Goal: Submit feedback/report problem: Provide input to the site owners about the experience or issues

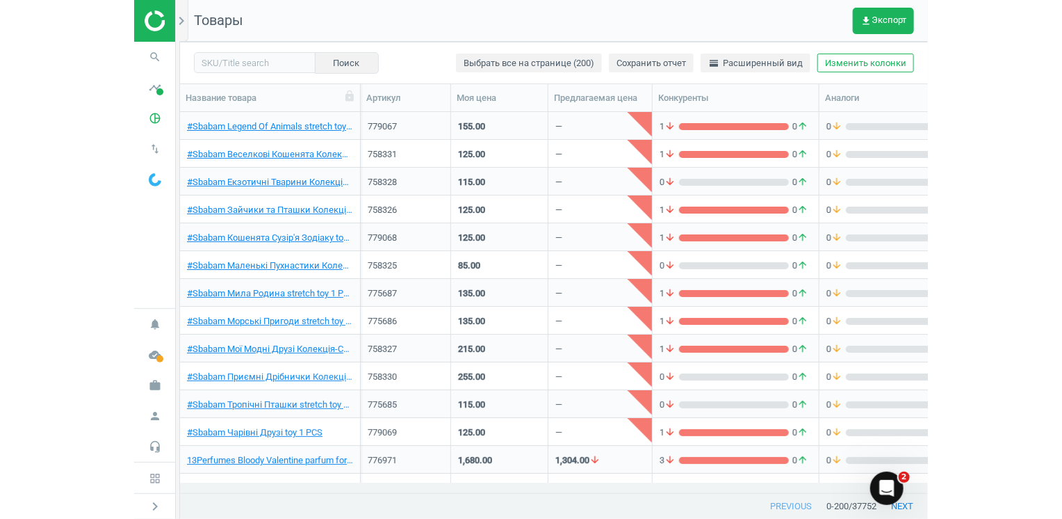
scroll to position [11, 11]
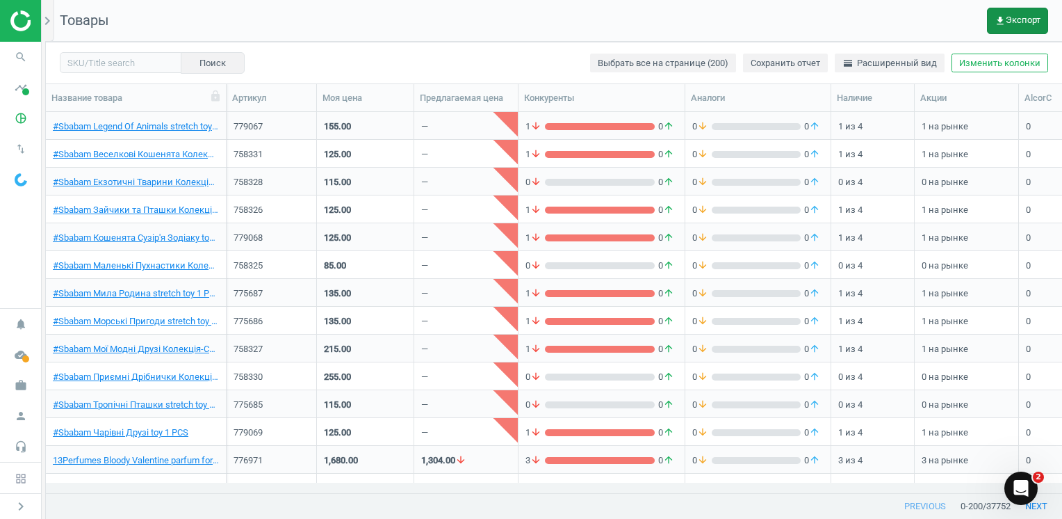
click at [793, 17] on span "get_app Экспорт" at bounding box center [1018, 20] width 46 height 11
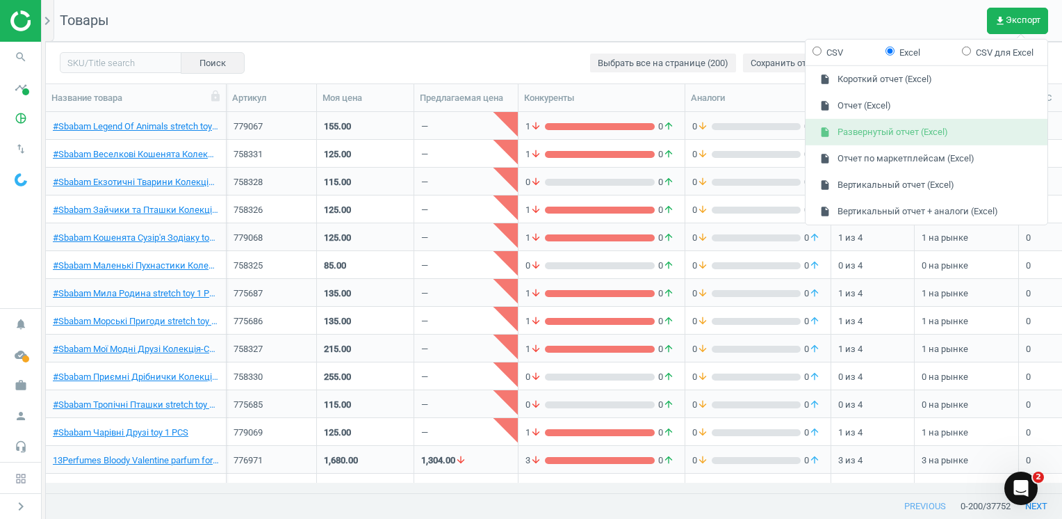
click at [793, 131] on button "insert_drive_file Развернутый отчет (Excel)" at bounding box center [927, 132] width 242 height 26
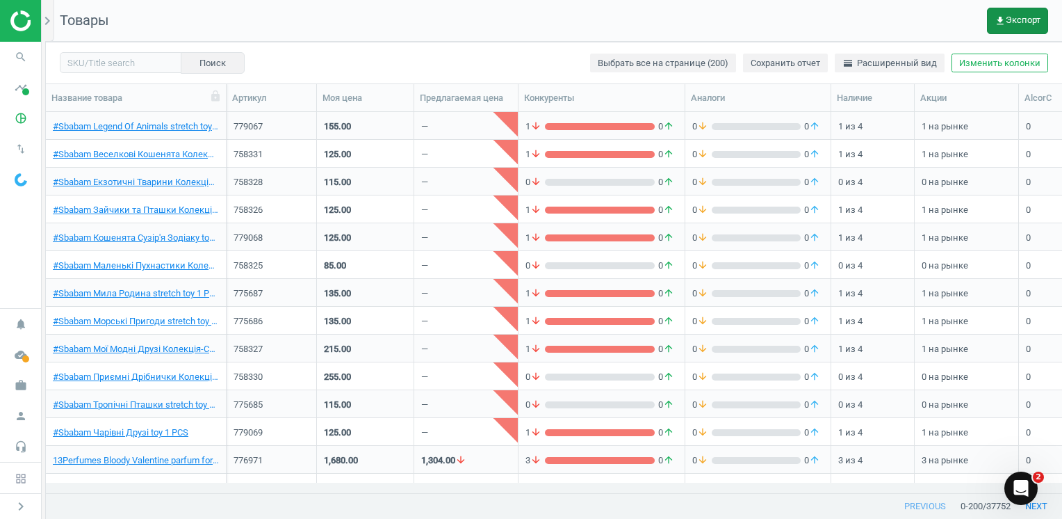
click at [793, 16] on span "get_app Экспорт" at bounding box center [1018, 20] width 46 height 11
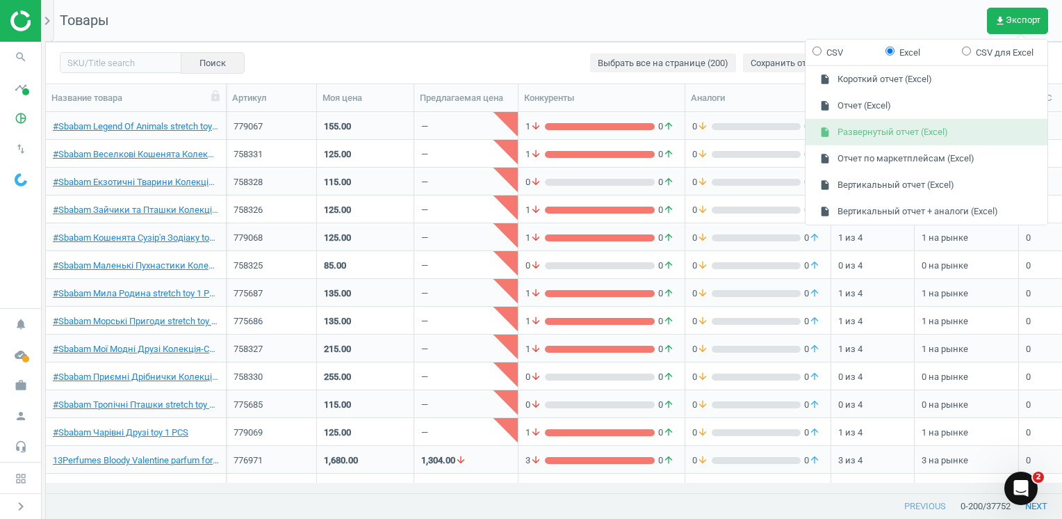
click at [793, 138] on button "insert_drive_file Развернутый отчет (Excel)" at bounding box center [927, 132] width 242 height 26
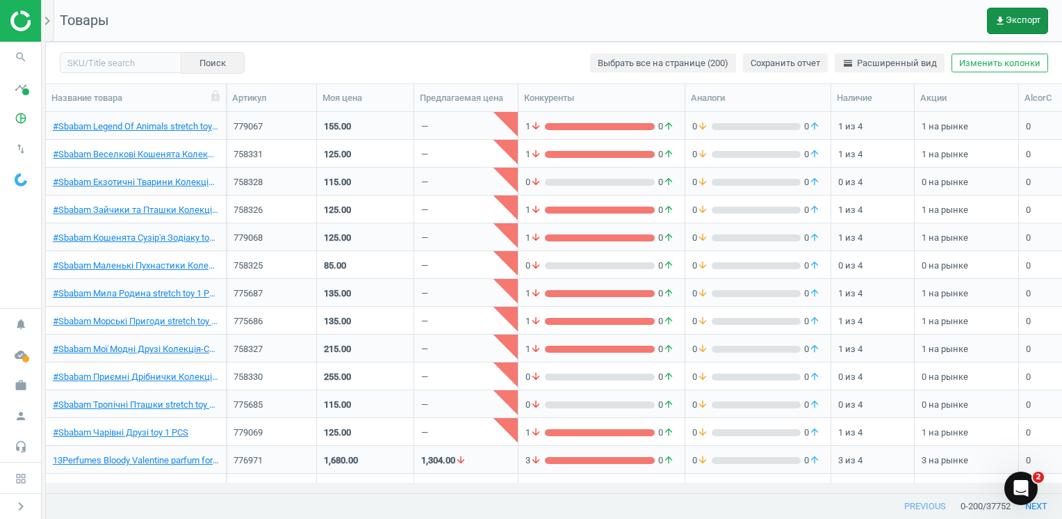
click at [793, 19] on span "get_app Экспорт" at bounding box center [1018, 20] width 46 height 11
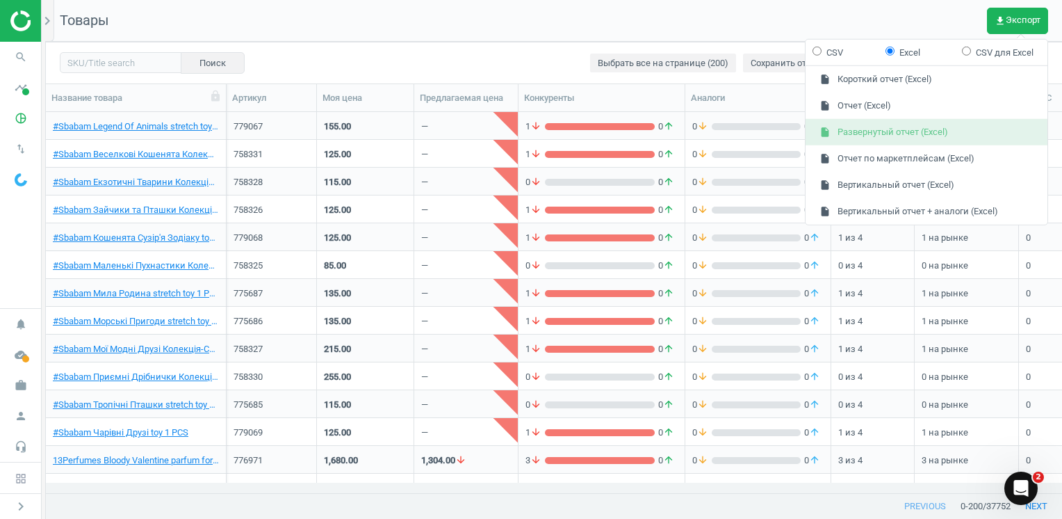
click at [793, 133] on button "insert_drive_file Развернутый отчет (Excel)" at bounding box center [927, 132] width 242 height 26
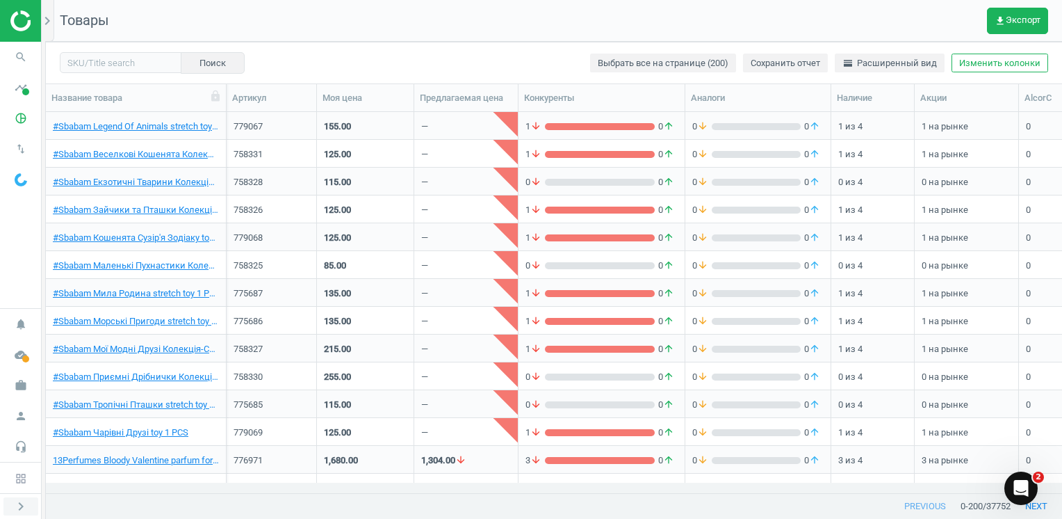
click at [19, 505] on icon "chevron_right" at bounding box center [21, 506] width 17 height 17
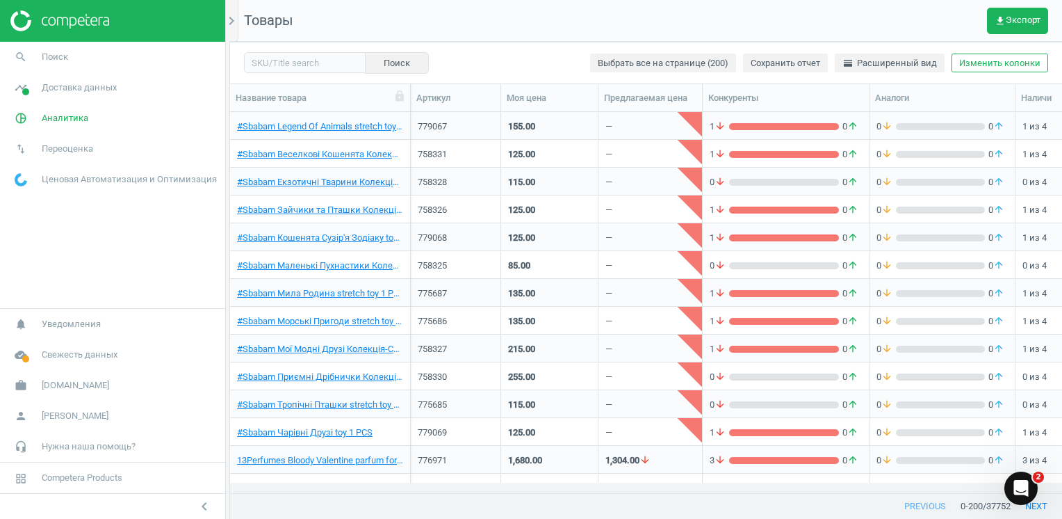
click at [793, 19] on nav "Товары get_app Экспорт" at bounding box center [646, 21] width 832 height 42
click at [66, 117] on span "Аналитика" at bounding box center [65, 118] width 47 height 13
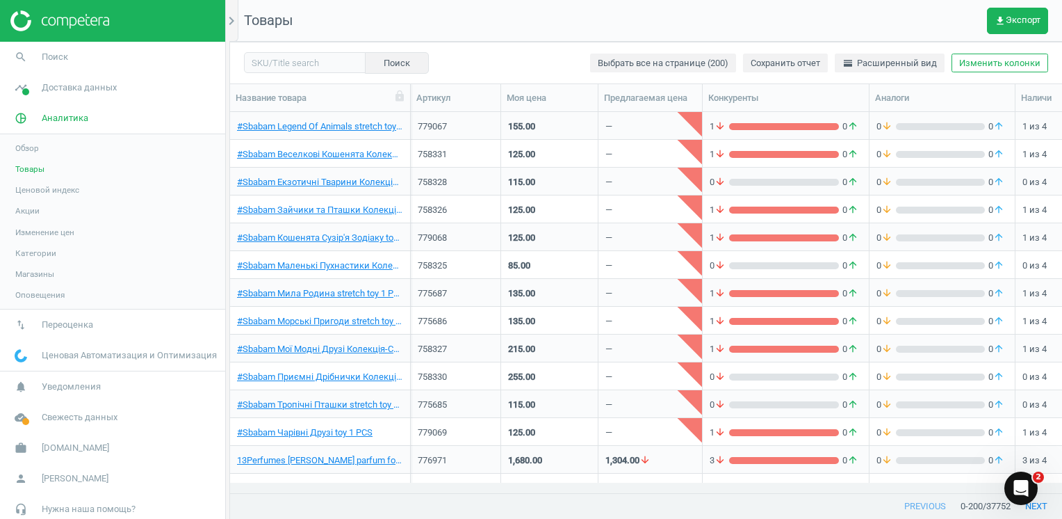
click at [28, 163] on span "Товары" at bounding box center [29, 168] width 29 height 11
click at [30, 168] on span "Товары" at bounding box center [29, 168] width 29 height 11
click at [1011, 21] on span "get_app Экспорт" at bounding box center [1018, 20] width 46 height 11
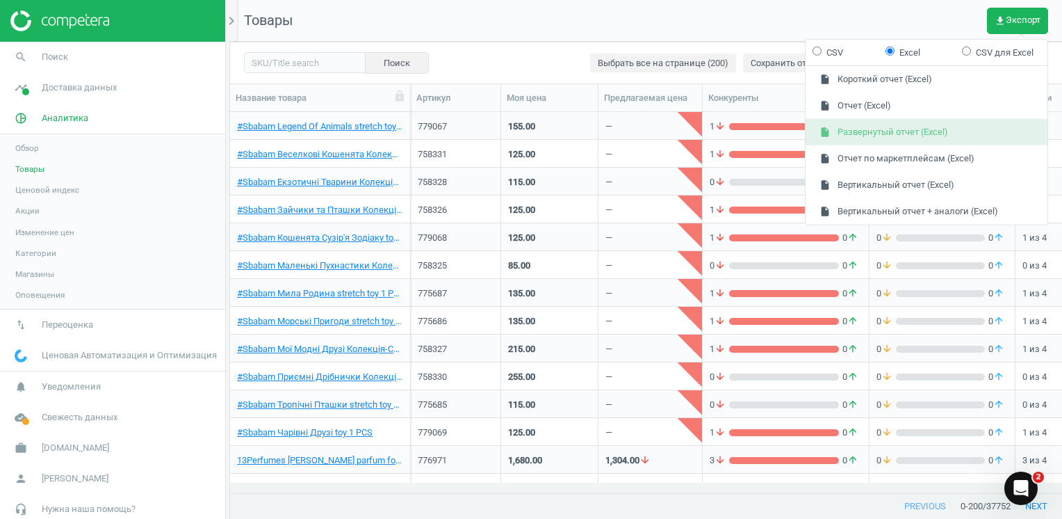
click at [948, 128] on button "insert_drive_file Развернутый отчет (Excel)" at bounding box center [927, 132] width 242 height 26
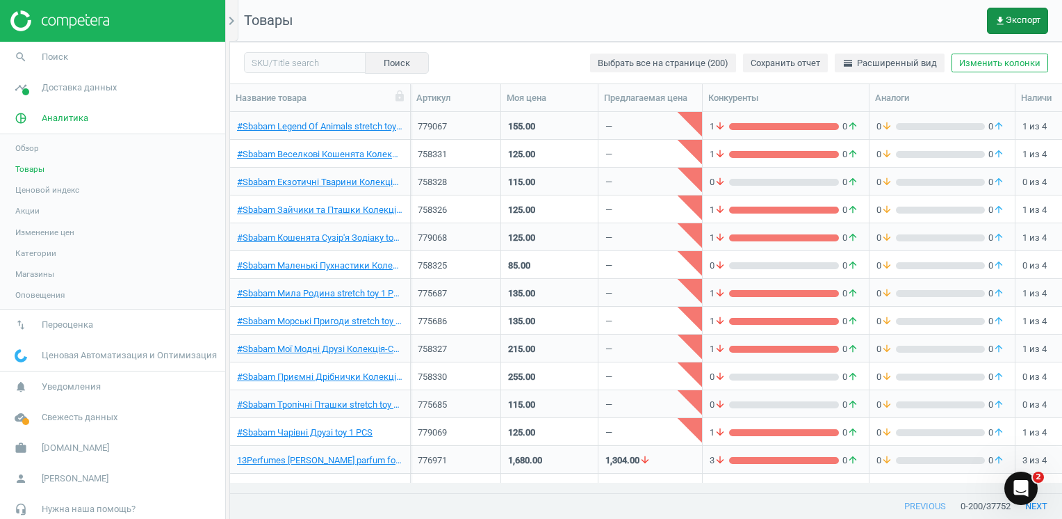
click at [1023, 13] on button "get_app Экспорт" at bounding box center [1017, 21] width 61 height 26
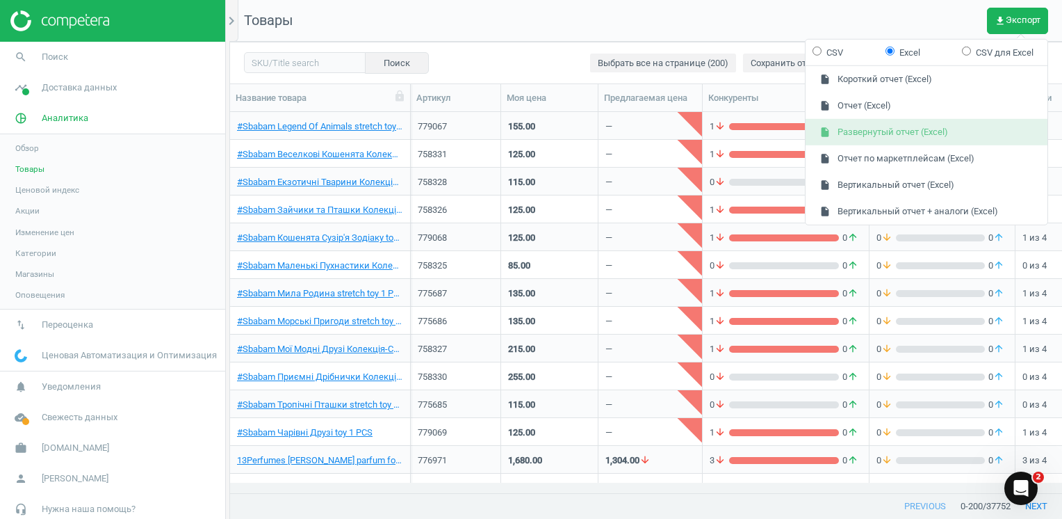
click at [934, 135] on button "insert_drive_file Развернутый отчет (Excel)" at bounding box center [927, 132] width 242 height 26
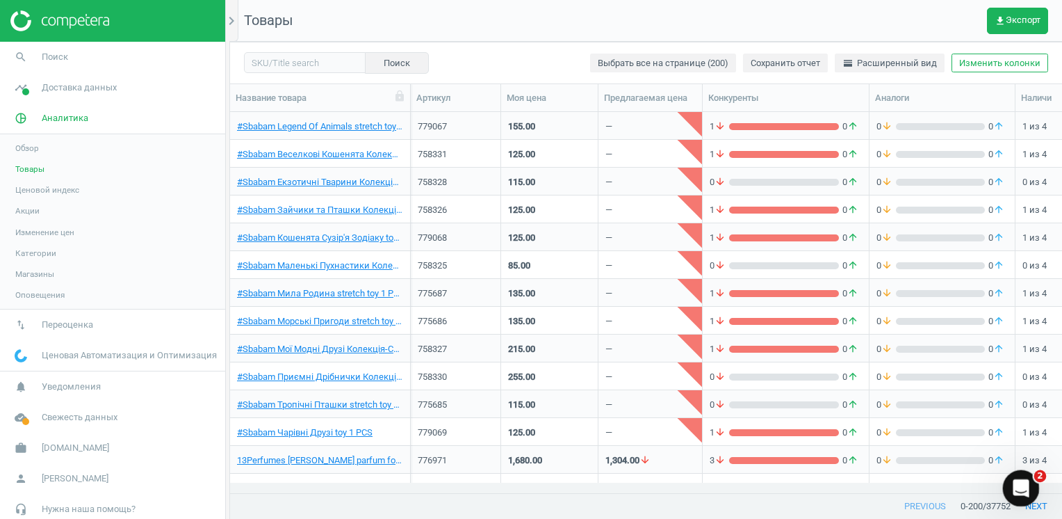
click at [1020, 486] on icon "Open Intercom Messenger" at bounding box center [1019, 486] width 23 height 23
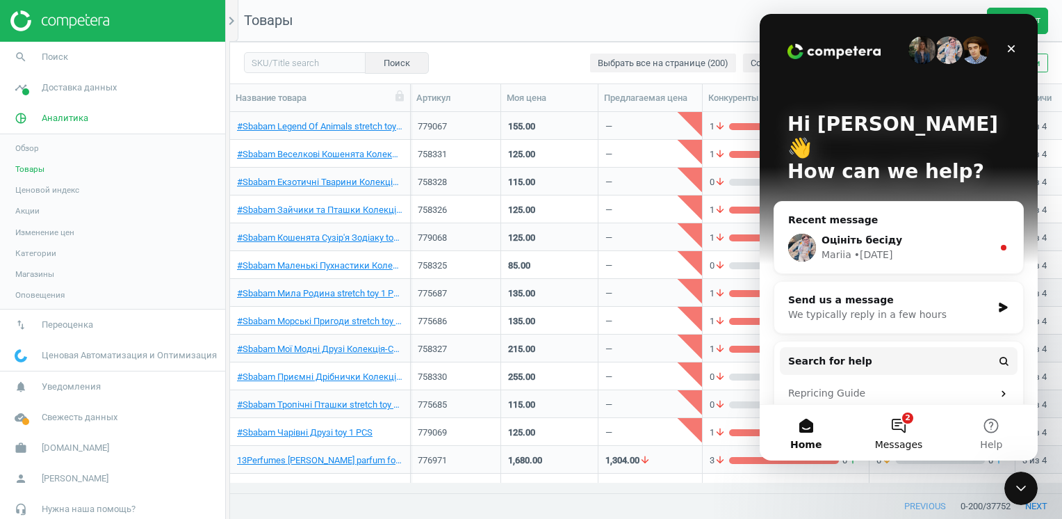
click at [899, 442] on span "Messages" at bounding box center [899, 444] width 48 height 10
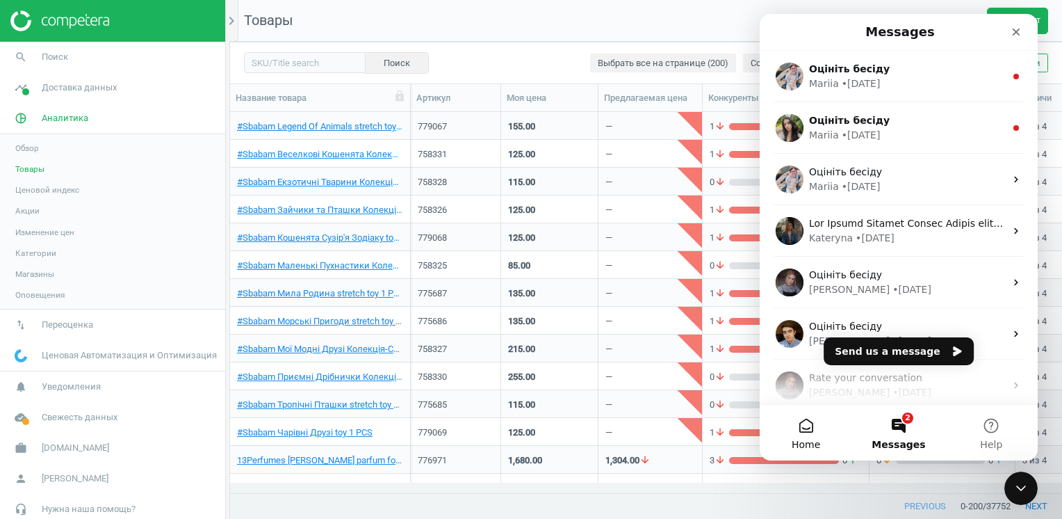
click at [806, 440] on span "Home" at bounding box center [806, 444] width 29 height 10
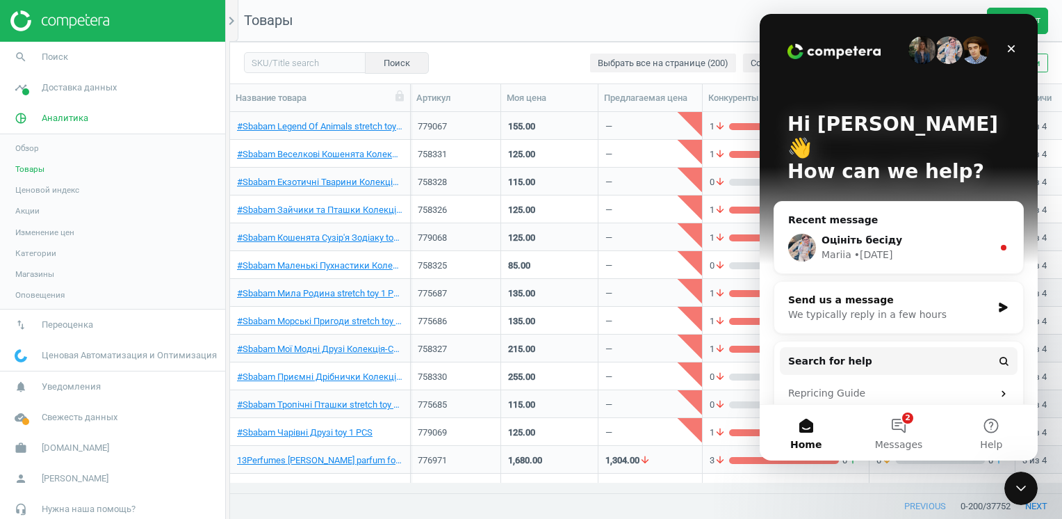
click at [852, 293] on div "Send us a message" at bounding box center [890, 300] width 204 height 15
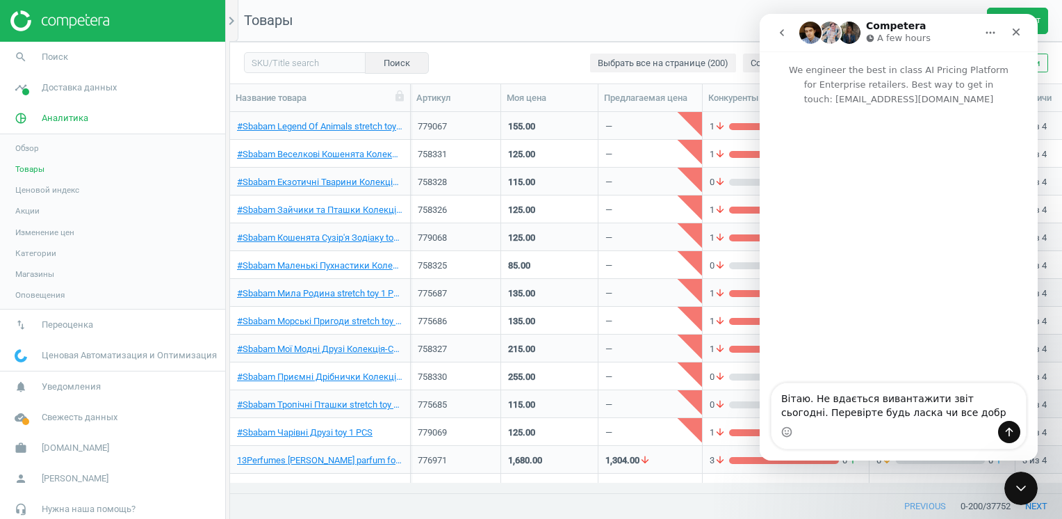
type textarea "Вітаю. Не вдається вивантажити звіт сьогодні. Перевірте будь ласка чи все добре"
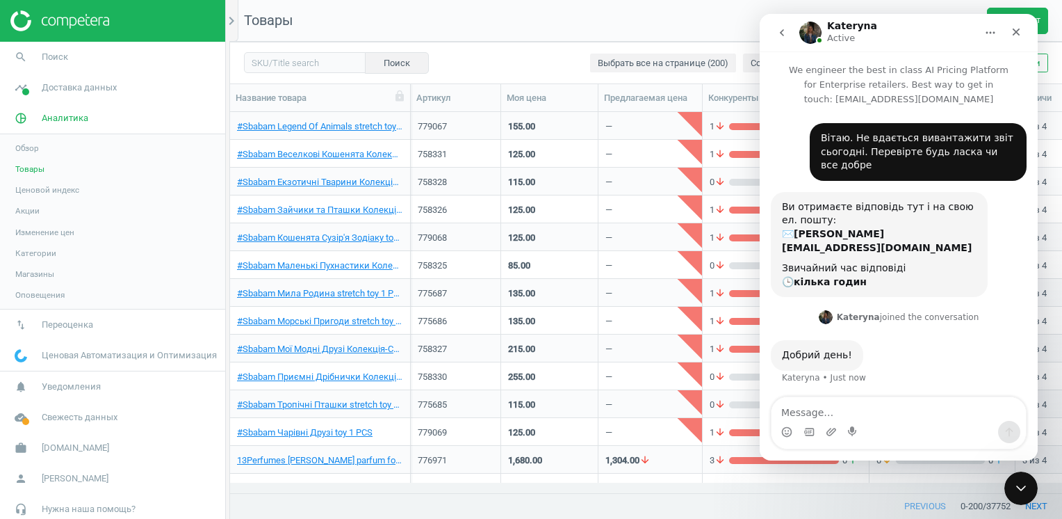
scroll to position [42, 0]
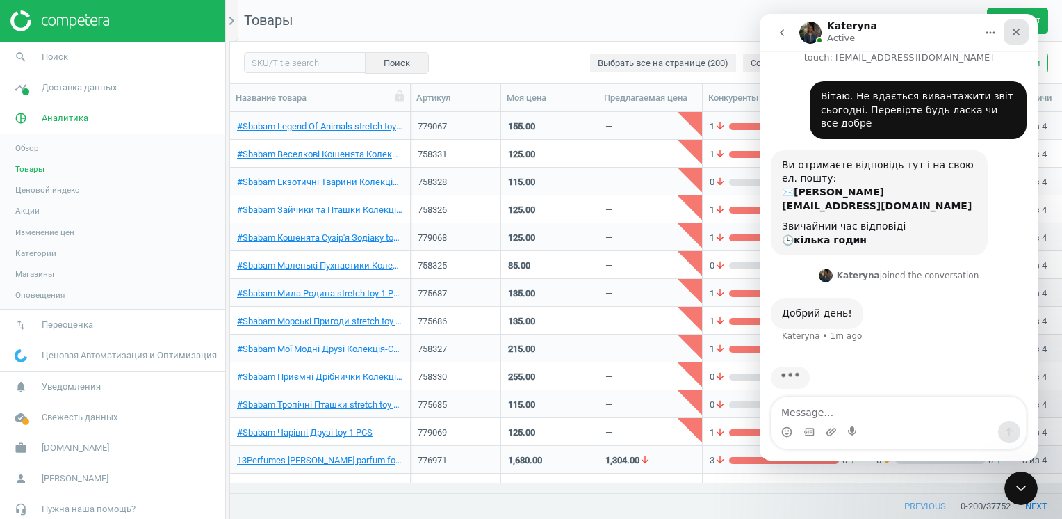
click at [1012, 26] on icon "Close" at bounding box center [1016, 31] width 11 height 11
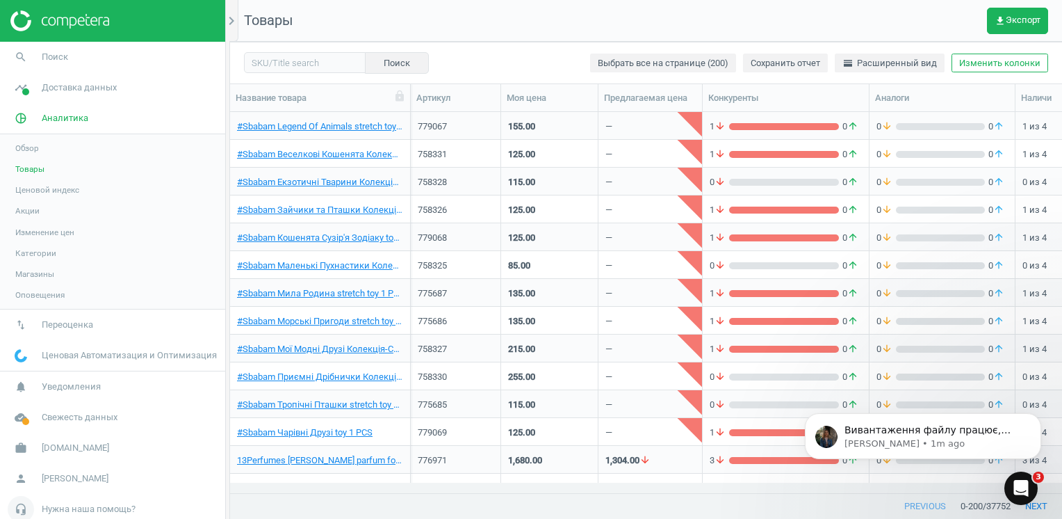
scroll to position [0, 0]
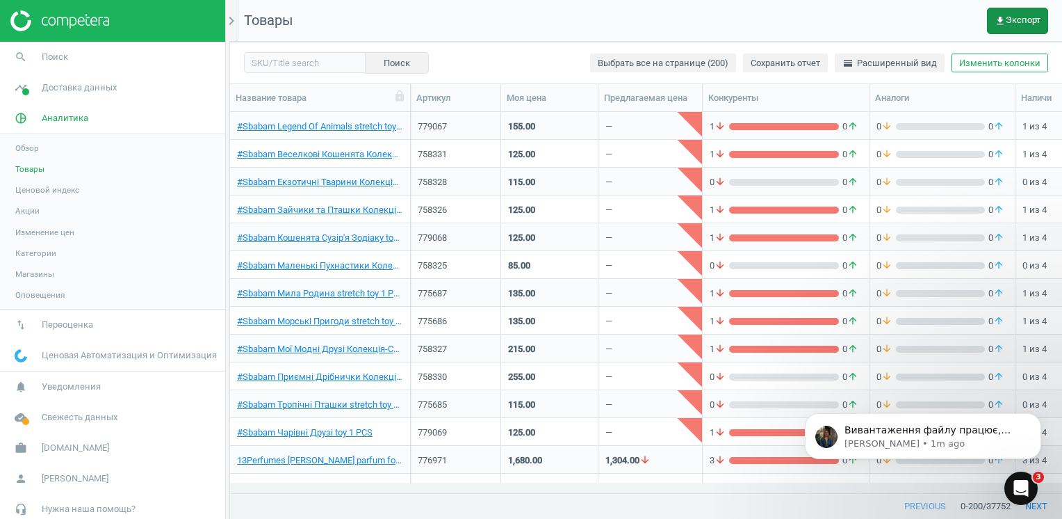
click at [1009, 8] on button "get_app Экспорт" at bounding box center [1017, 21] width 61 height 26
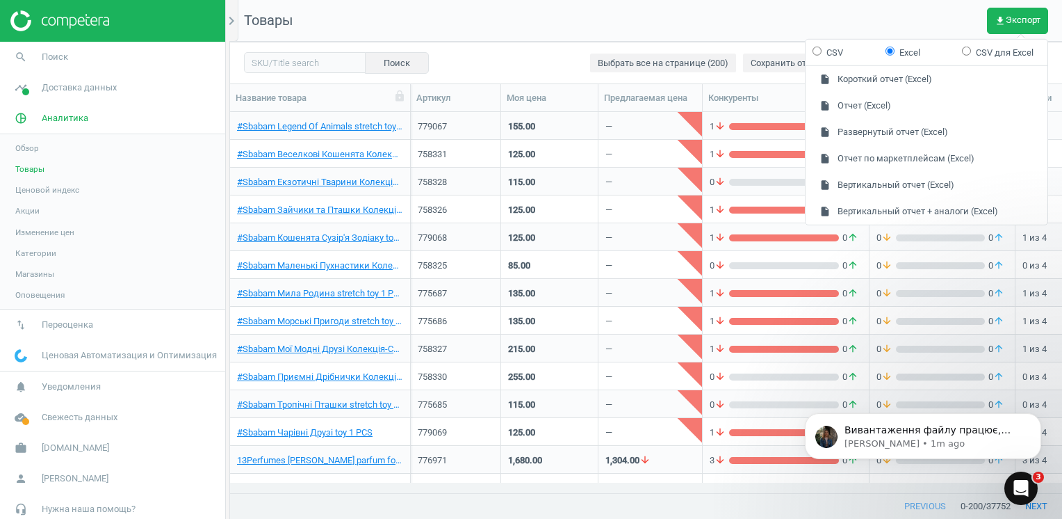
click at [813, 54] on input "CSV" at bounding box center [817, 50] width 9 height 9
radio input "true"
click at [860, 131] on button "insert_drive_file Развернутый отчет (CSV)" at bounding box center [927, 132] width 242 height 26
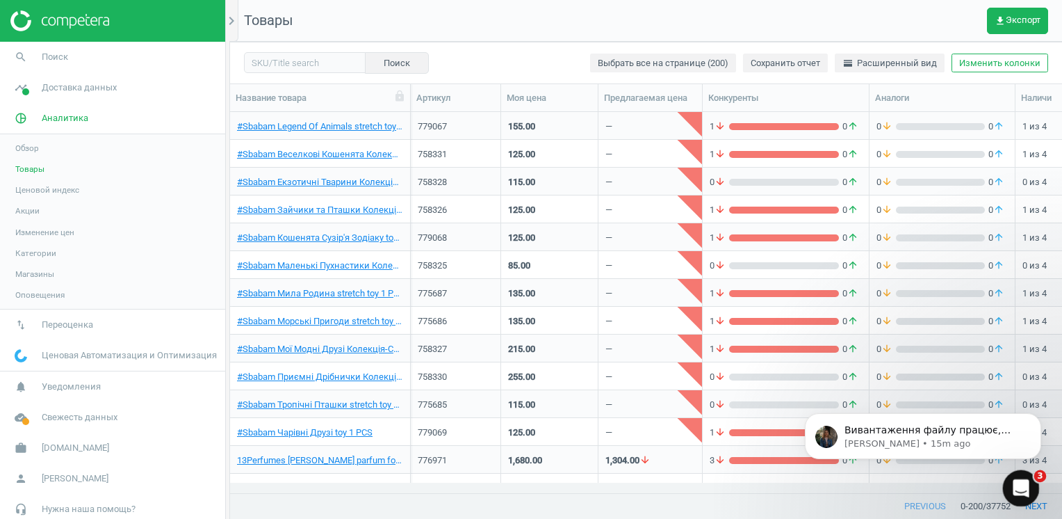
click at [1028, 496] on div "Open Intercom Messenger" at bounding box center [1019, 486] width 46 height 46
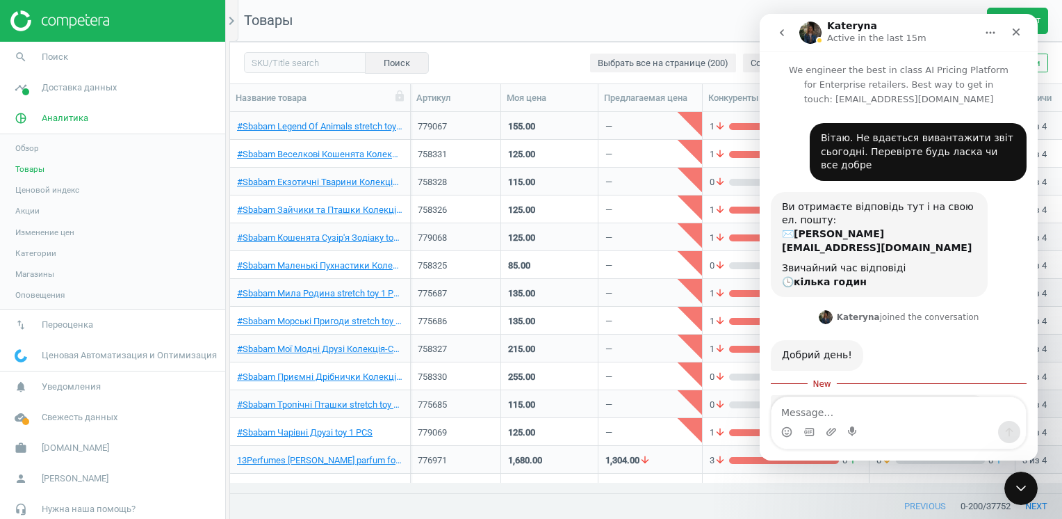
scroll to position [83, 0]
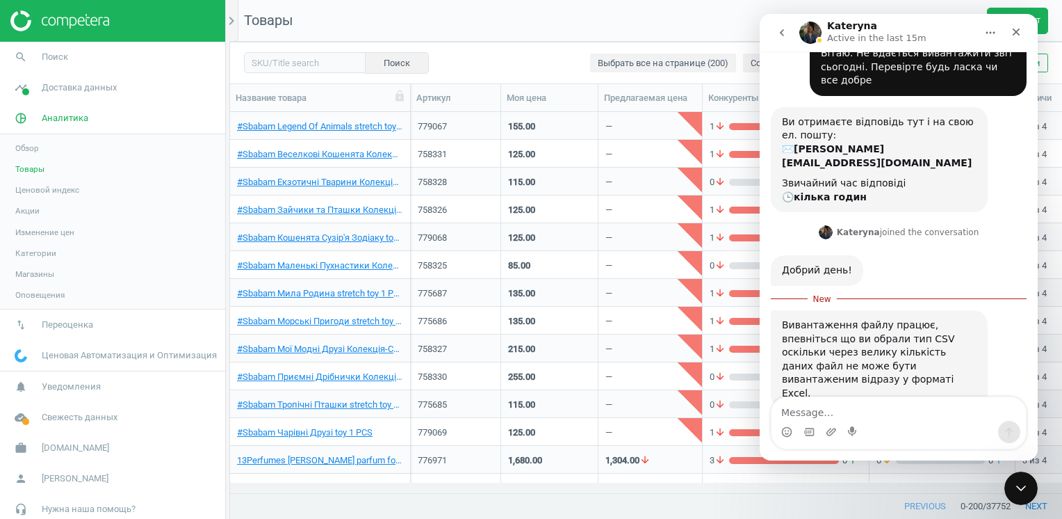
click at [920, 424] on div "Intercom messenger" at bounding box center [899, 432] width 254 height 22
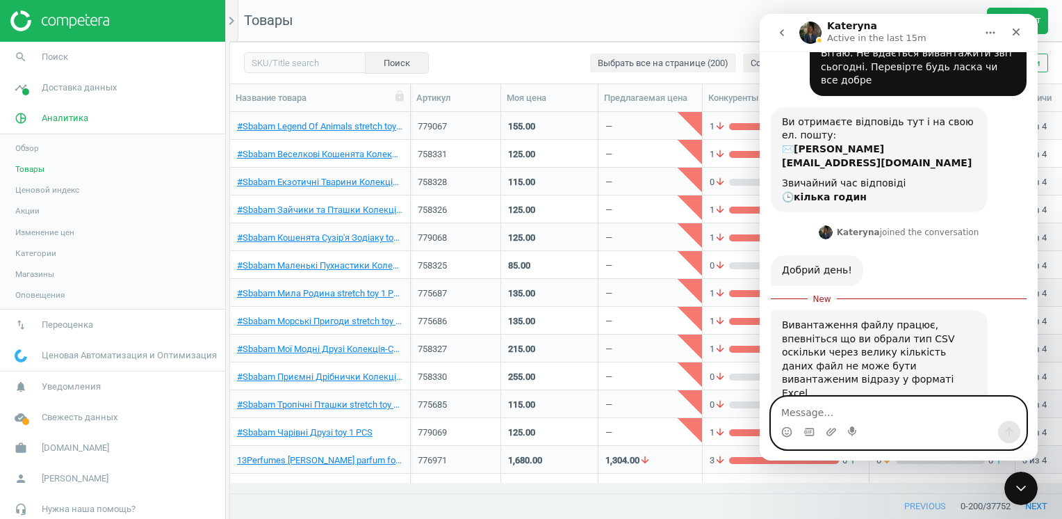
click at [845, 418] on textarea "Message…" at bounding box center [899, 409] width 254 height 24
type textarea "Дякую, все ок"
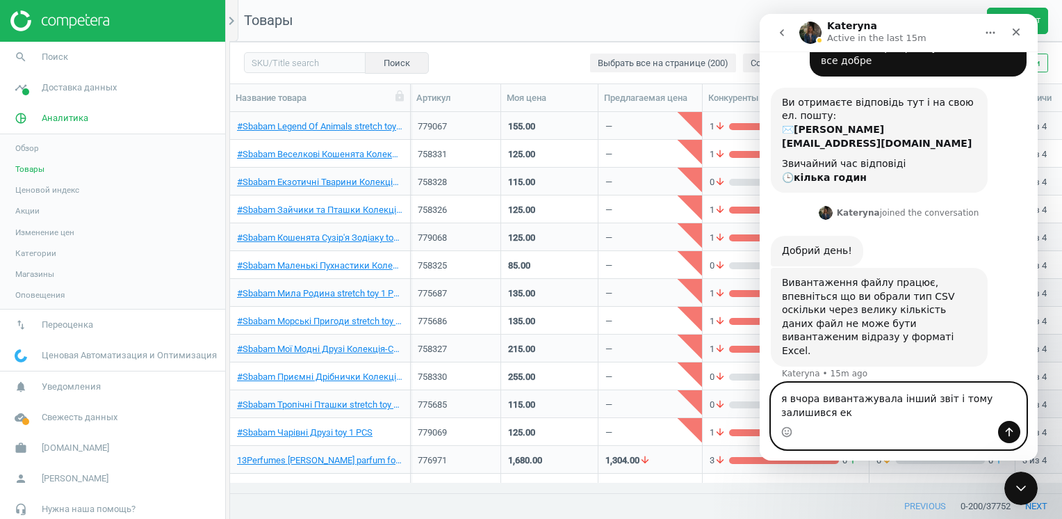
scroll to position [117, 0]
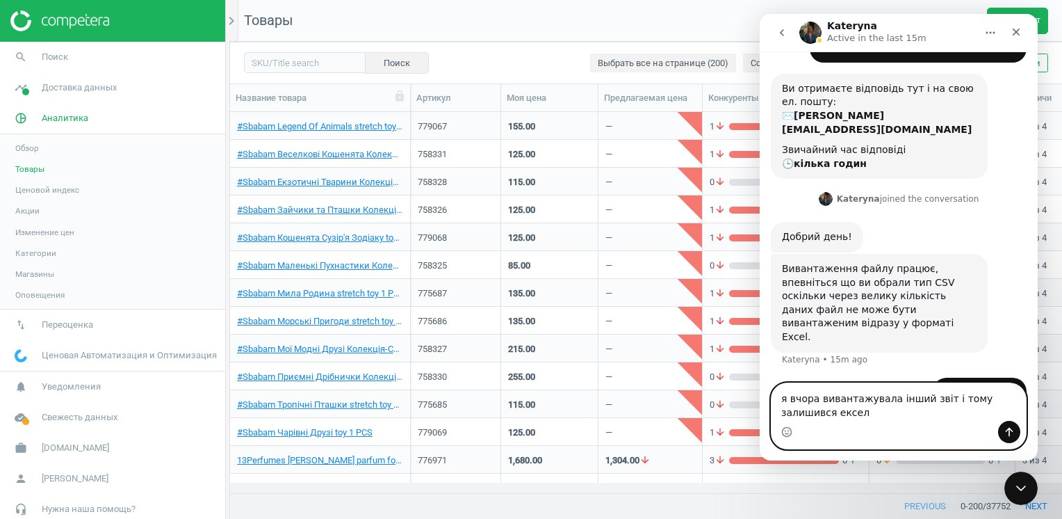
type textarea "я вчора вивантажувала інший звіт і тому залишився ексель"
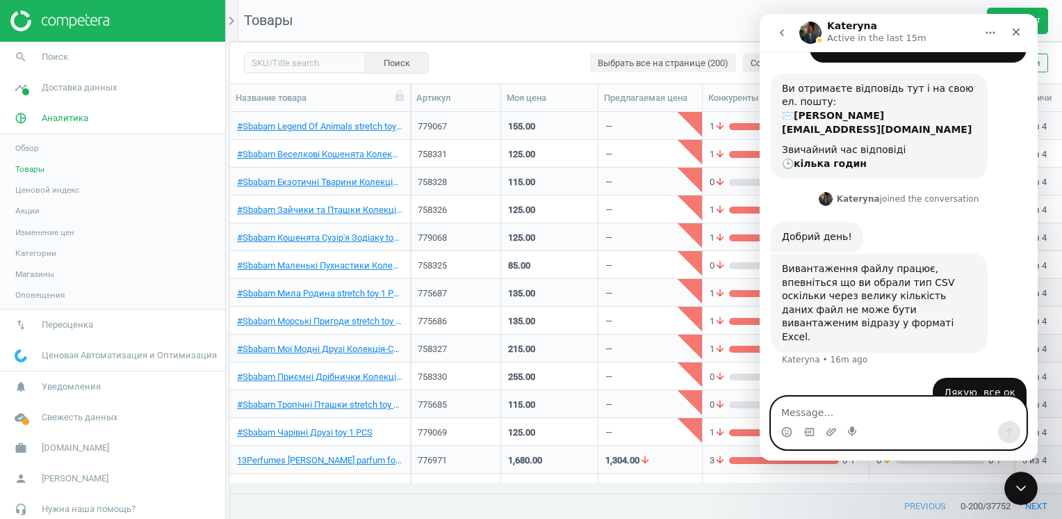
scroll to position [147, 0]
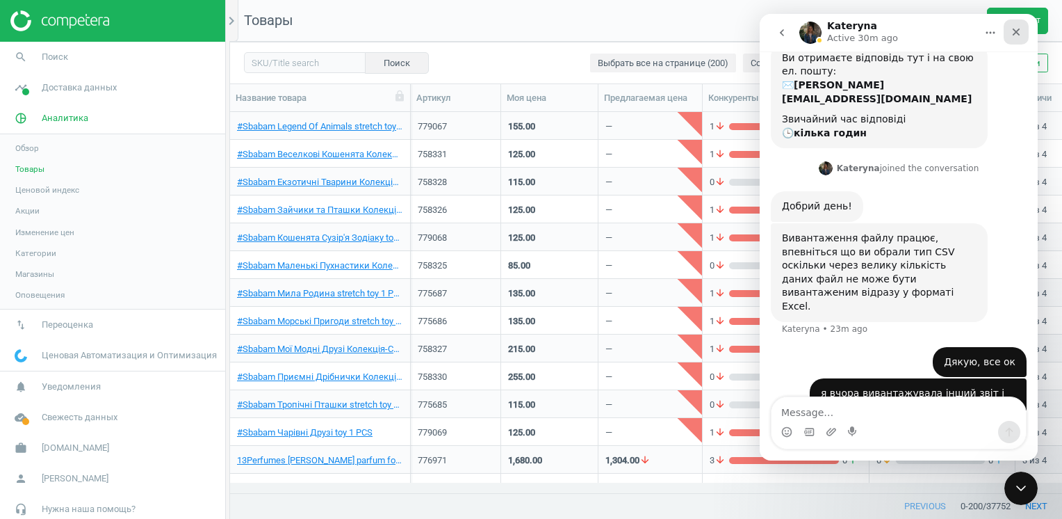
click at [1019, 26] on icon "Close" at bounding box center [1016, 31] width 11 height 11
